Goal: Task Accomplishment & Management: Use online tool/utility

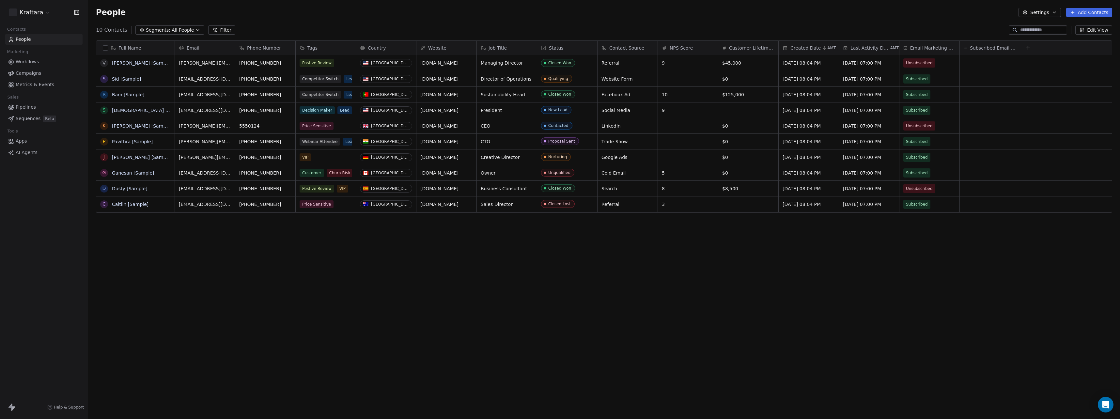
scroll to position [364, 1027]
click at [1085, 15] on button "Add Contacts" at bounding box center [1090, 12] width 46 height 9
click at [1079, 25] on span "Create new contact" at bounding box center [1092, 26] width 45 height 7
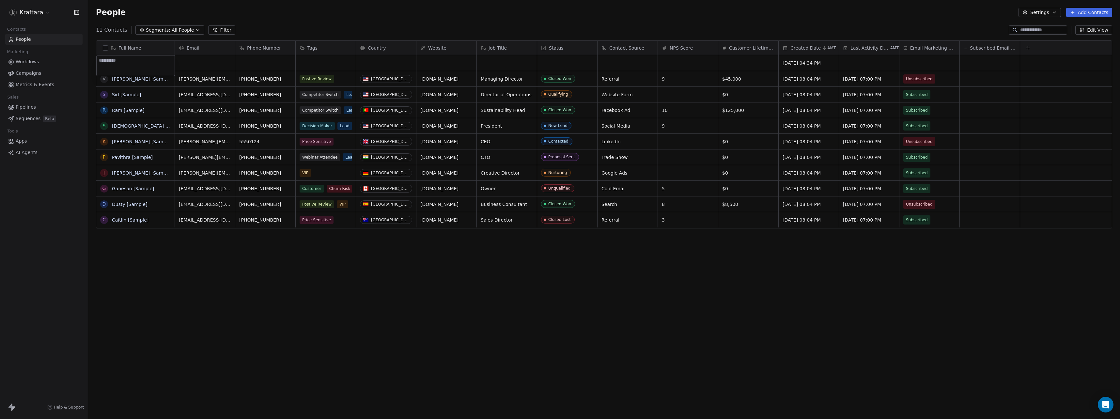
click at [207, 260] on html "Kraftara Contacts People Marketing Workflows Campaigns Metrics & Events Sales P…" at bounding box center [560, 209] width 1120 height 419
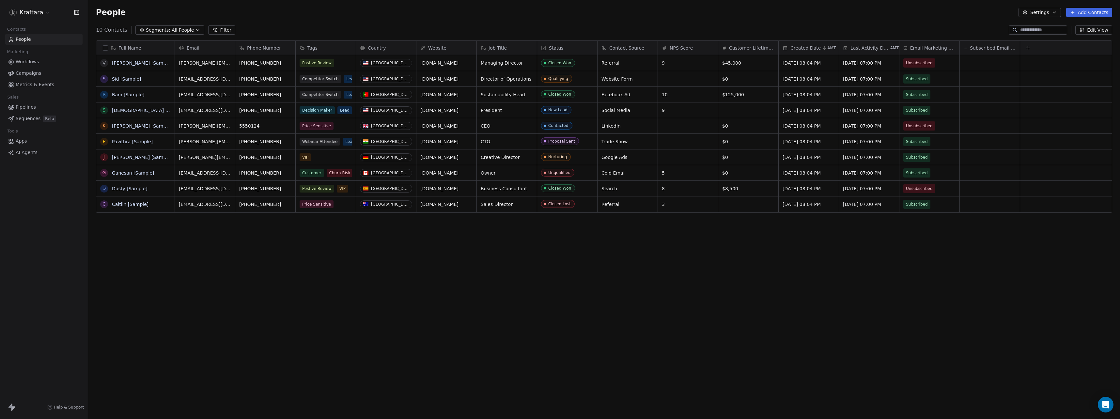
click at [940, 47] on span "Email Marketing Consent" at bounding box center [932, 48] width 45 height 7
click at [940, 47] on html "Kraftara Contacts People Marketing Workflows Campaigns Metrics & Events Sales P…" at bounding box center [560, 209] width 1120 height 419
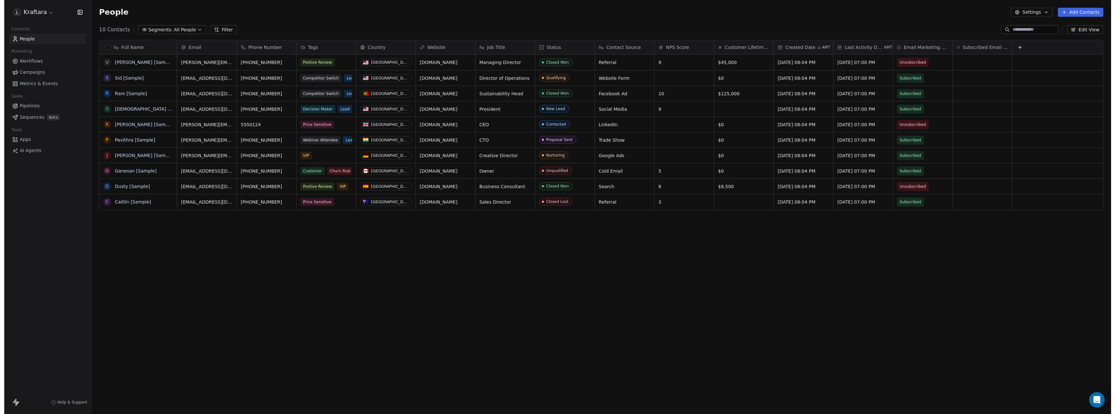
scroll to position [5, 0]
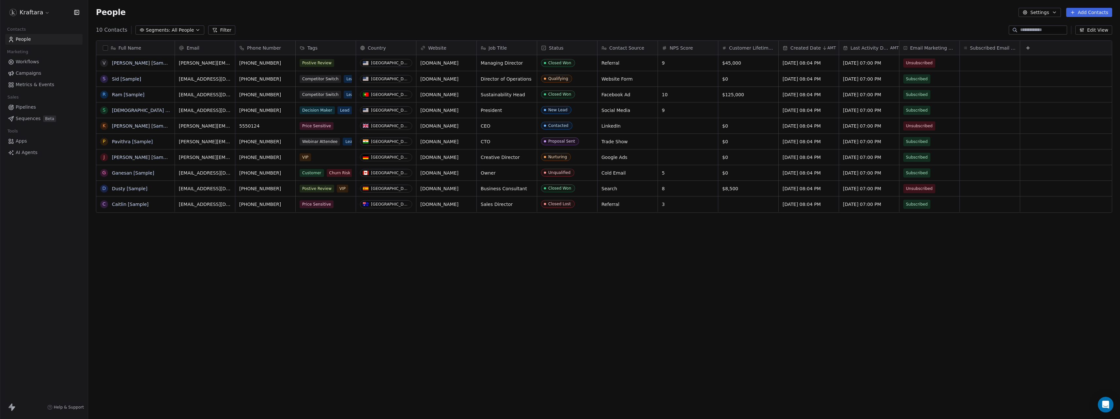
click at [36, 117] on span "Sequences" at bounding box center [28, 118] width 25 height 7
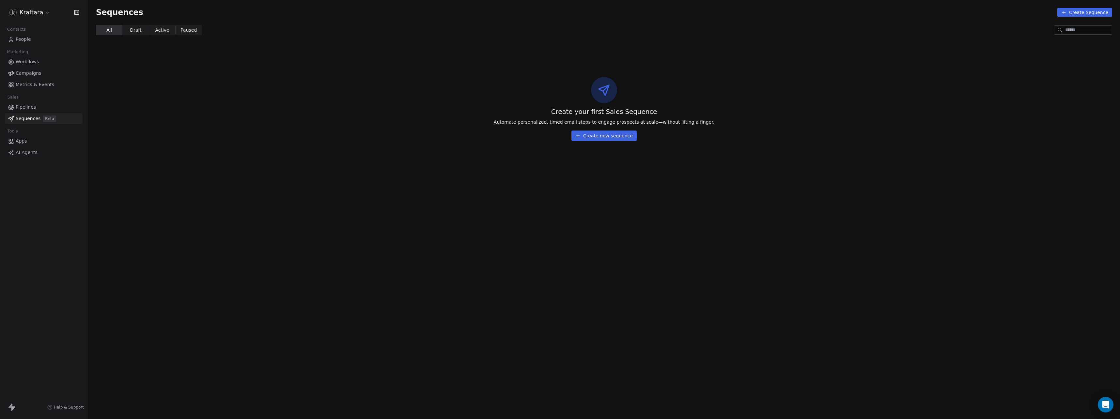
click at [590, 138] on button "Create new sequence" at bounding box center [604, 136] width 65 height 10
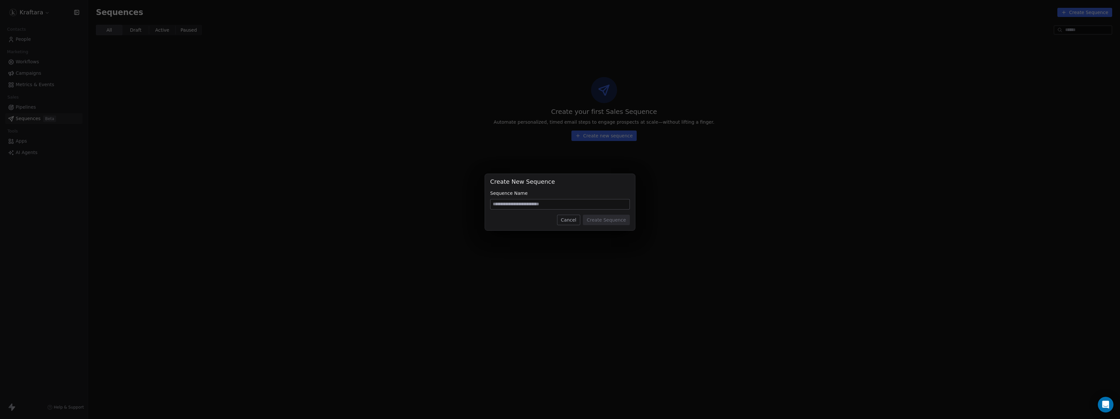
click at [535, 201] on input at bounding box center [560, 204] width 139 height 10
type input "*"
type input "**********"
click at [603, 223] on button "Create Sequence" at bounding box center [606, 220] width 47 height 10
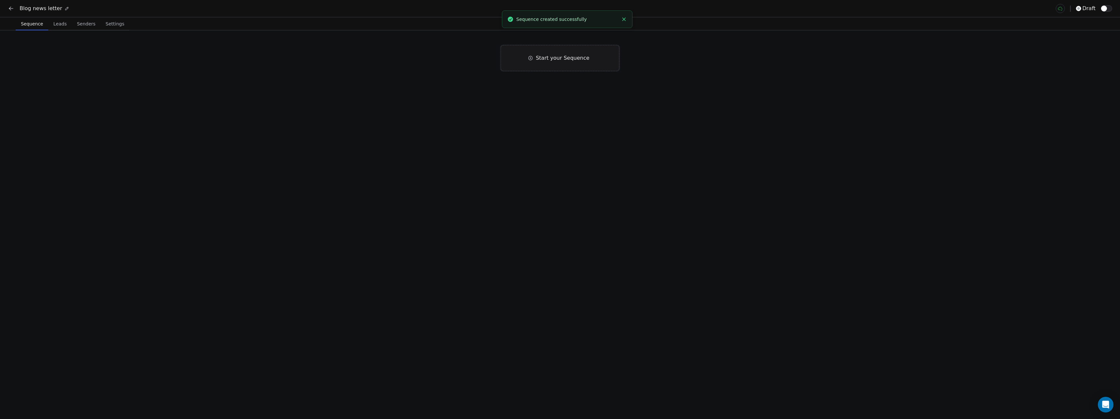
click at [534, 63] on div "Start your Sequence" at bounding box center [560, 58] width 119 height 26
click at [546, 56] on div "Start of Sequence Email Right away Click to Setup End of Sequence" at bounding box center [560, 224] width 1120 height 389
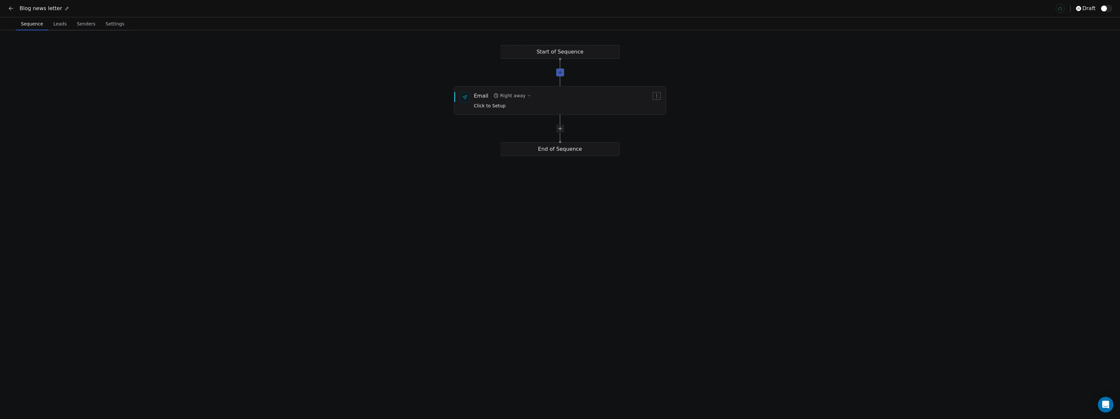
click at [561, 73] on div at bounding box center [560, 73] width 8 height 8
click at [658, 151] on icon "button" at bounding box center [656, 152] width 5 height 5
drag, startPoint x: 560, startPoint y: 202, endPoint x: 550, endPoint y: 197, distance: 11.4
click at [527, 199] on div "End of Sequence" at bounding box center [560, 205] width 119 height 14
drag, startPoint x: 561, startPoint y: 189, endPoint x: 541, endPoint y: 188, distance: 19.6
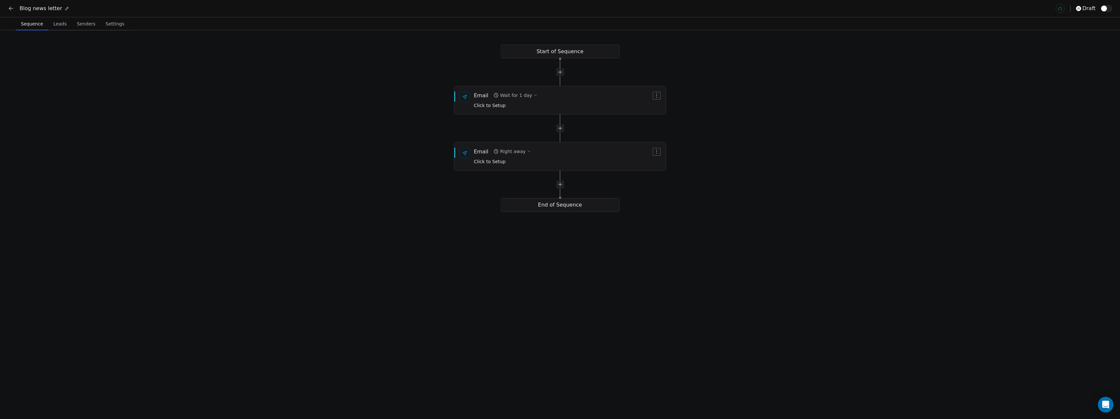
click at [541, 188] on div "Start of Sequence Email Right away Click to Setup End of Sequence Email Wait fo…" at bounding box center [560, 224] width 1120 height 389
click at [654, 151] on button "button" at bounding box center [657, 152] width 8 height 8
click at [501, 106] on span "Click to Setup" at bounding box center [490, 105] width 32 height 5
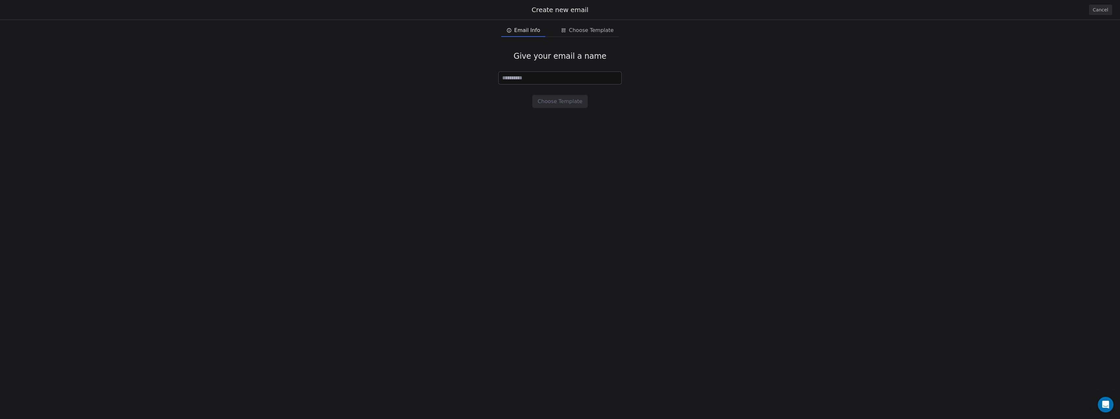
click at [545, 80] on input at bounding box center [560, 78] width 123 height 12
type input "**********"
click at [565, 102] on button "Choose Template" at bounding box center [559, 101] width 55 height 13
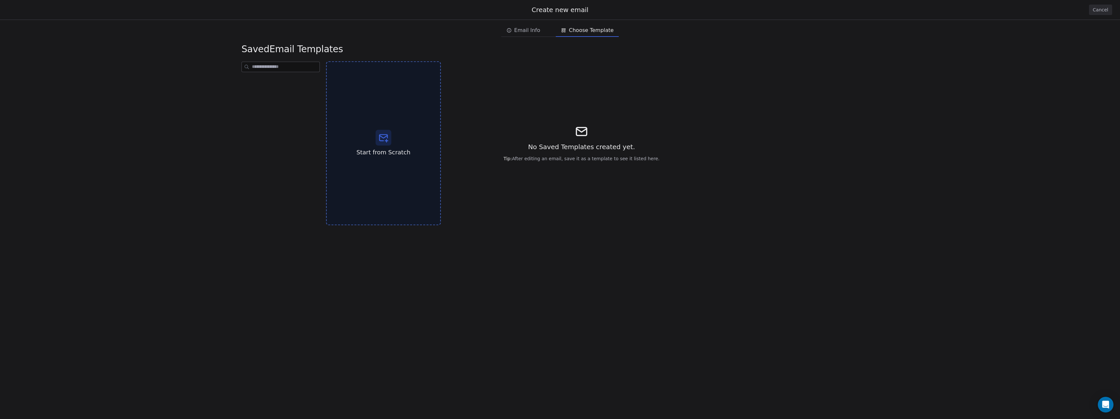
click at [393, 141] on div "Start from Scratch" at bounding box center [383, 143] width 115 height 164
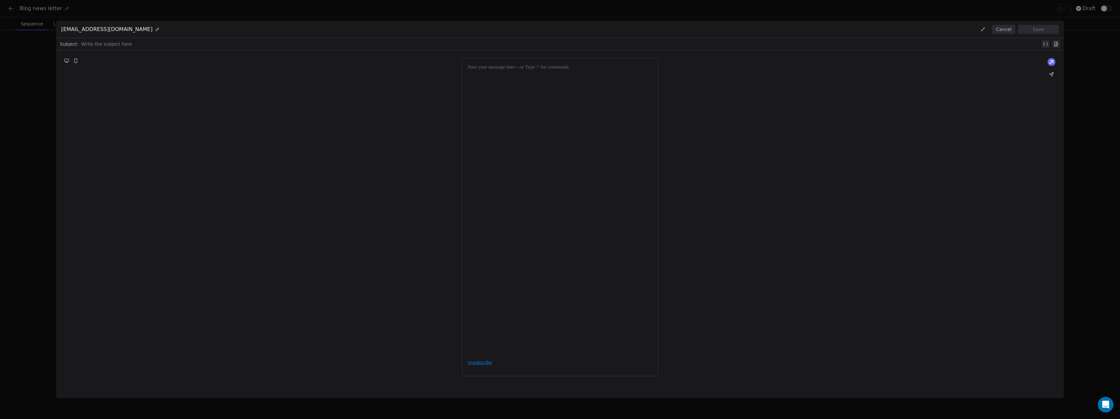
click at [1000, 29] on button "Cancel" at bounding box center [1003, 29] width 23 height 9
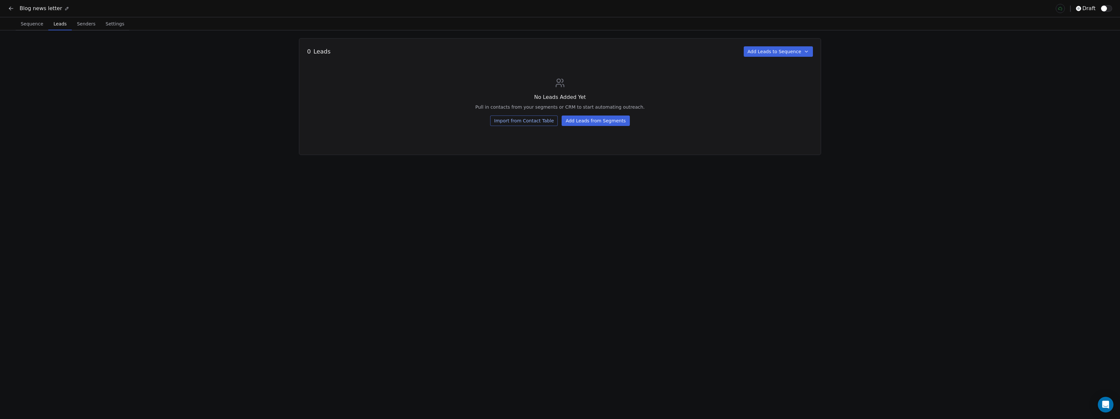
click at [55, 26] on span "Leads" at bounding box center [60, 23] width 18 height 9
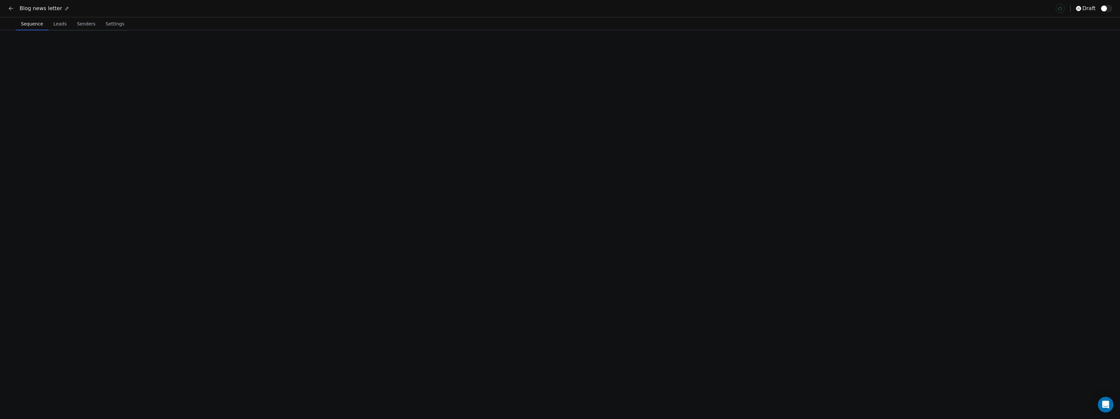
click at [30, 27] on span "Sequence" at bounding box center [31, 23] width 27 height 9
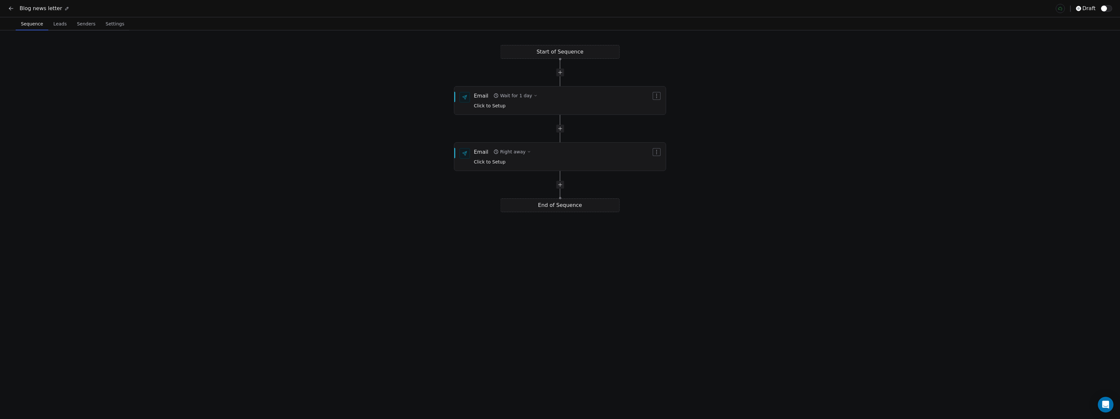
click at [58, 24] on span "Leads" at bounding box center [60, 23] width 19 height 9
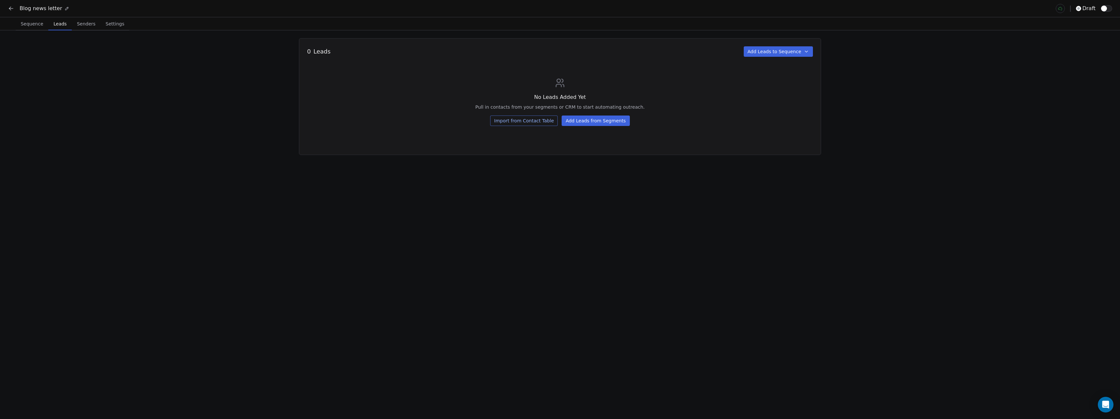
click at [84, 24] on span "Senders" at bounding box center [86, 23] width 24 height 9
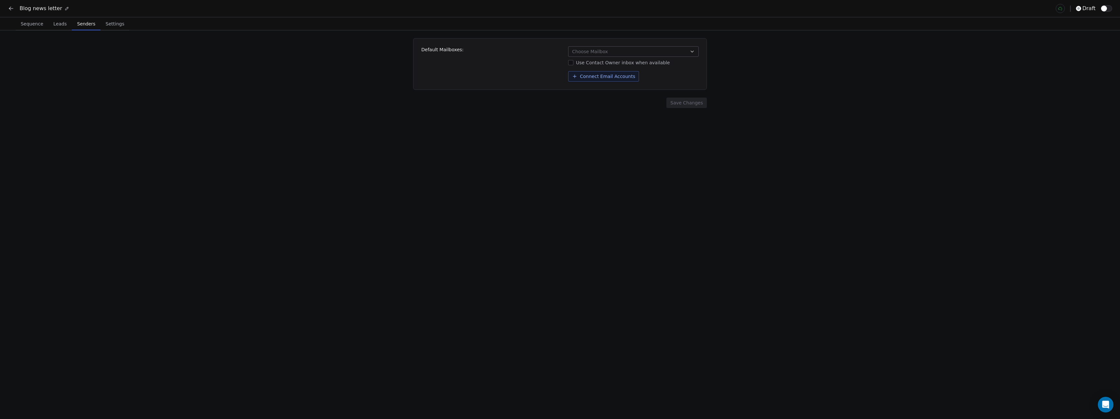
click at [106, 26] on span "Settings" at bounding box center [115, 23] width 24 height 9
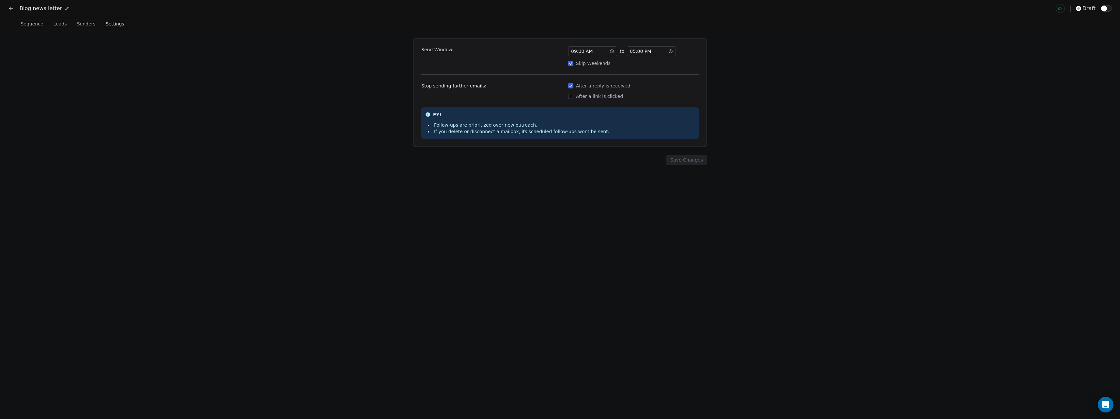
click at [80, 25] on span "Senders" at bounding box center [86, 23] width 24 height 9
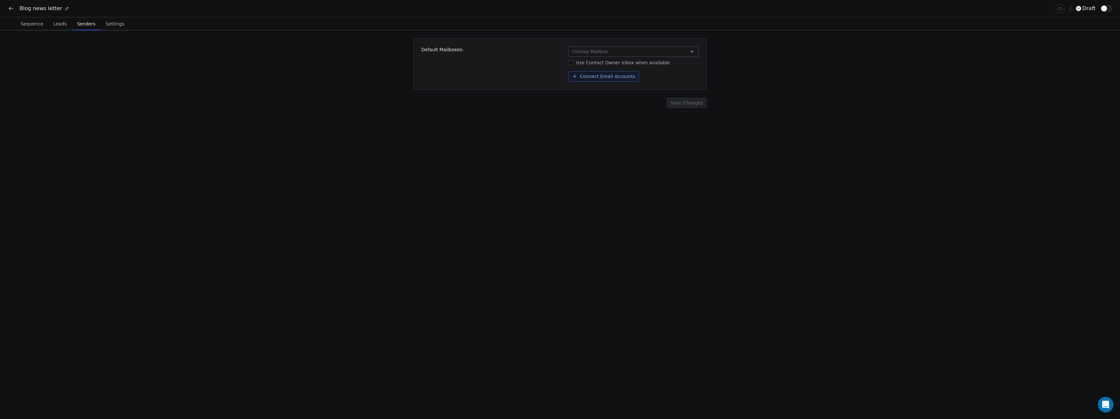
click at [1102, 12] on div at bounding box center [1106, 9] width 11 height 8
click at [1106, 10] on span "button" at bounding box center [1104, 9] width 6 height 6
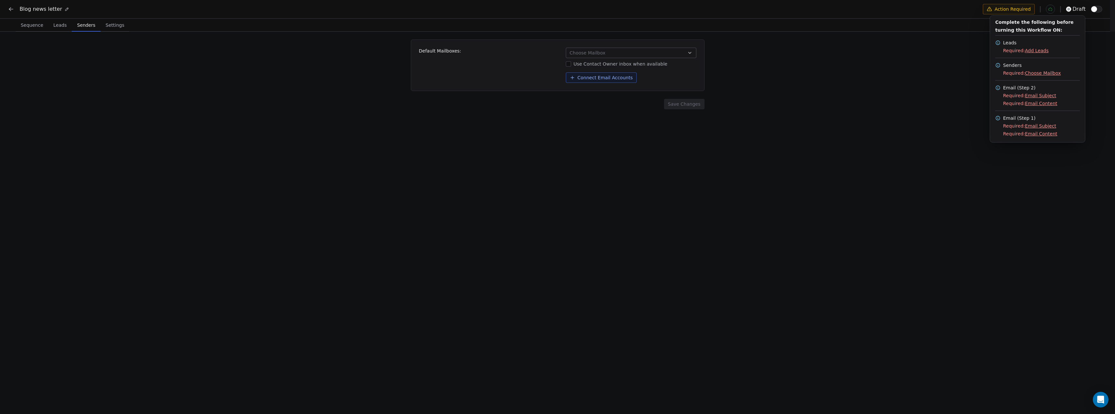
click at [1100, 10] on html "Blog news letter Action Required draft Sequence Sequence Leads Leads Senders Se…" at bounding box center [557, 208] width 1115 height 416
